Goal: Task Accomplishment & Management: Use online tool/utility

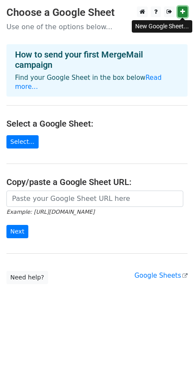
click at [184, 13] on icon at bounding box center [182, 12] width 5 height 6
click at [183, 13] on icon at bounding box center [182, 12] width 5 height 6
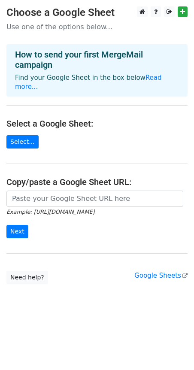
click at [95, 30] on p "Use one of the options below..." at bounding box center [96, 26] width 181 height 9
click at [21, 135] on link "Select..." at bounding box center [22, 141] width 32 height 13
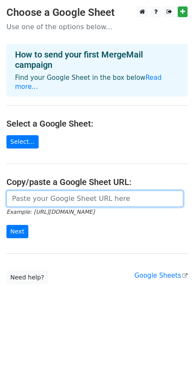
click at [87, 196] on input "url" at bounding box center [94, 198] width 177 height 16
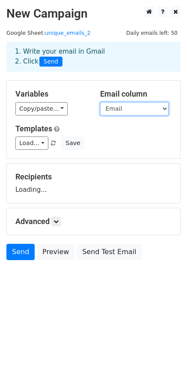
click at [153, 111] on select "Email" at bounding box center [134, 108] width 69 height 13
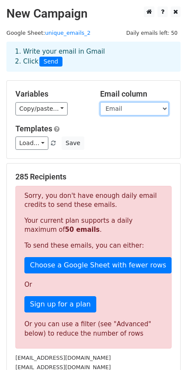
click at [153, 111] on select "Email" at bounding box center [134, 108] width 69 height 13
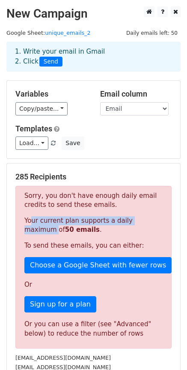
drag, startPoint x: 28, startPoint y: 223, endPoint x: 128, endPoint y: 228, distance: 99.6
click at [147, 224] on p "Your current plan supports a daily maximum of 50 emails ." at bounding box center [93, 225] width 138 height 18
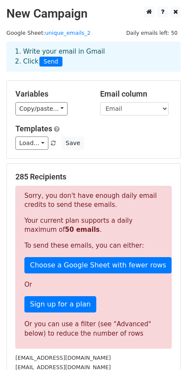
drag, startPoint x: 104, startPoint y: 229, endPoint x: 92, endPoint y: 232, distance: 12.7
click at [104, 229] on p "Your current plan supports a daily maximum of 50 emails ." at bounding box center [93, 225] width 138 height 18
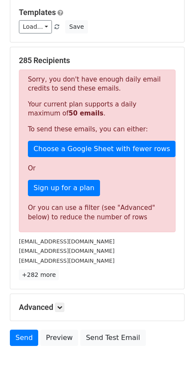
scroll to position [165, 0]
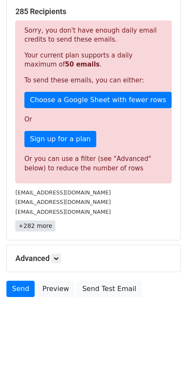
click at [34, 229] on link "+282 more" at bounding box center [35, 225] width 40 height 11
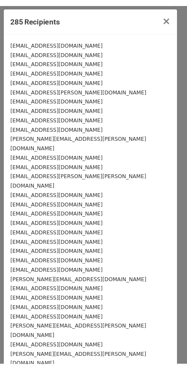
scroll to position [0, 0]
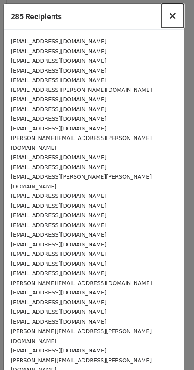
click at [168, 18] on span "×" at bounding box center [172, 16] width 9 height 12
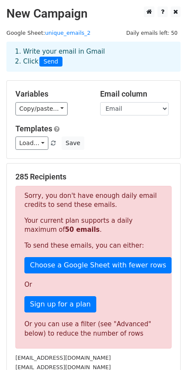
drag, startPoint x: 46, startPoint y: 52, endPoint x: 96, endPoint y: 51, distance: 50.2
click at [96, 51] on div "1. Write your email in Gmail 2. Click Send" at bounding box center [94, 57] width 170 height 20
click at [96, 54] on div "1. Write your email in Gmail 2. Click Send" at bounding box center [94, 57] width 170 height 20
